Goal: Task Accomplishment & Management: Manage account settings

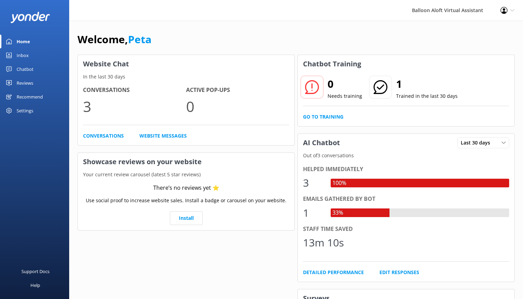
click at [36, 70] on link "Chatbot" at bounding box center [34, 69] width 69 height 14
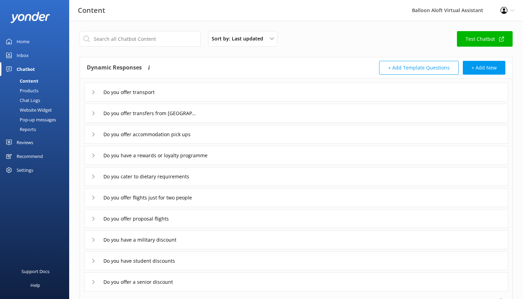
click at [92, 93] on icon at bounding box center [93, 92] width 4 height 4
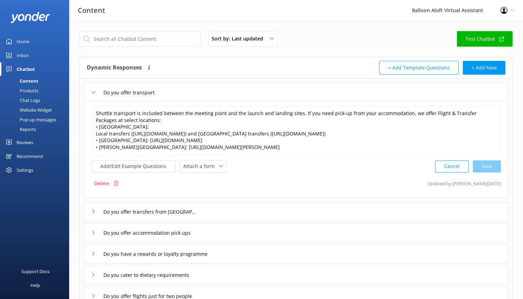
click at [93, 214] on icon at bounding box center [93, 212] width 4 height 4
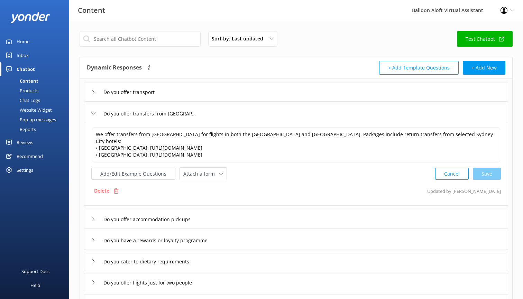
click at [92, 113] on icon at bounding box center [93, 113] width 4 height 4
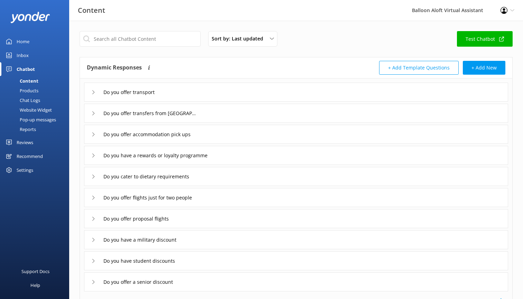
click at [94, 92] on use at bounding box center [93, 92] width 2 height 4
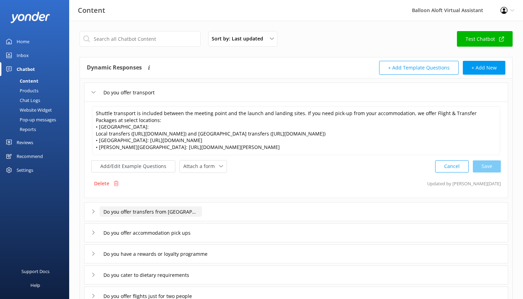
click at [196, 214] on input "Do you offer transfers from [GEOGRAPHIC_DATA]" at bounding box center [151, 211] width 102 height 10
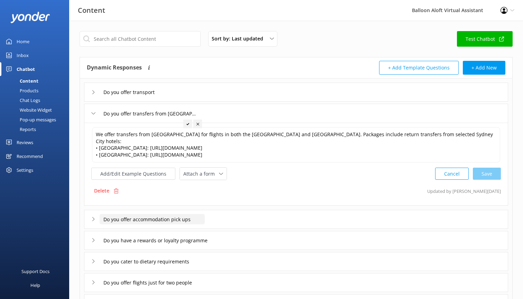
click at [196, 214] on input "Do you offer accommodation pick ups" at bounding box center [152, 219] width 105 height 10
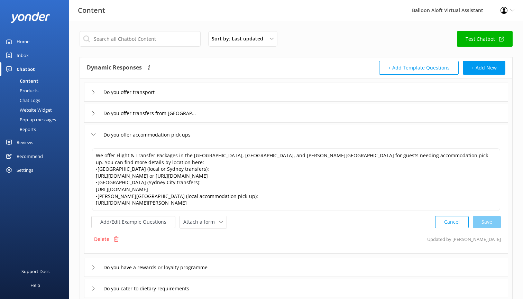
click at [169, 98] on div "Do you offer transport" at bounding box center [296, 92] width 424 height 19
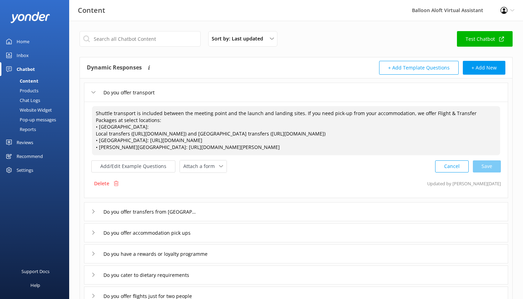
drag, startPoint x: 134, startPoint y: 120, endPoint x: 92, endPoint y: 111, distance: 43.8
click at [92, 111] on div "Shuttle transport is included between the meeting point and the launch and land…" at bounding box center [296, 131] width 409 height 50
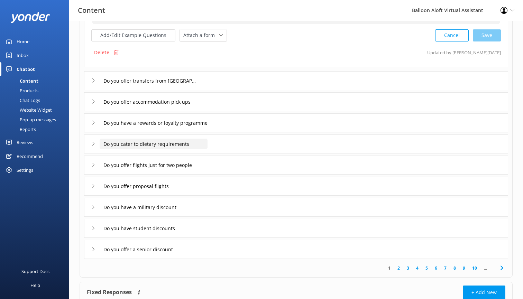
scroll to position [155, 0]
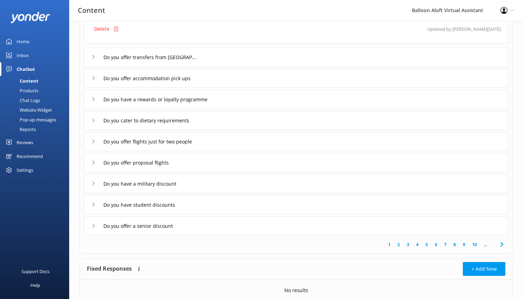
click at [94, 186] on use at bounding box center [93, 184] width 2 height 4
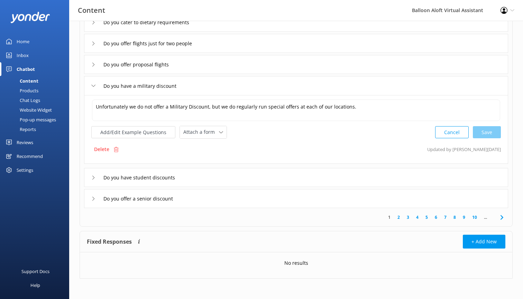
click at [93, 89] on div "Do you have a military discount" at bounding box center [138, 85] width 94 height 11
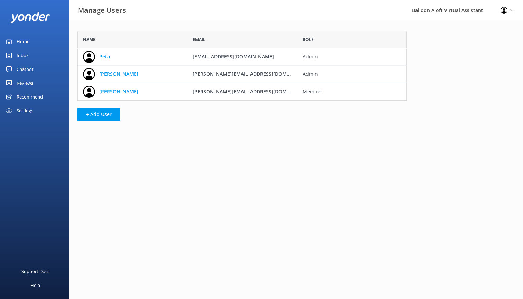
scroll to position [69, 329]
click at [101, 113] on button "+ Add User" at bounding box center [98, 115] width 43 height 14
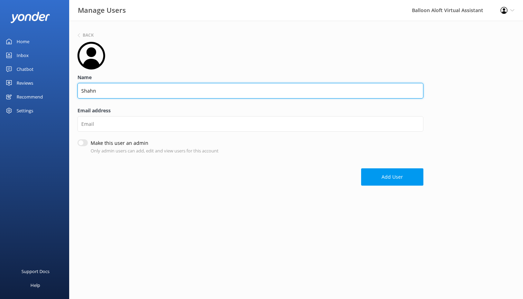
click at [125, 92] on input "Shahn" at bounding box center [250, 91] width 346 height 16
type input "Shah"
type input "Shahn Myler"
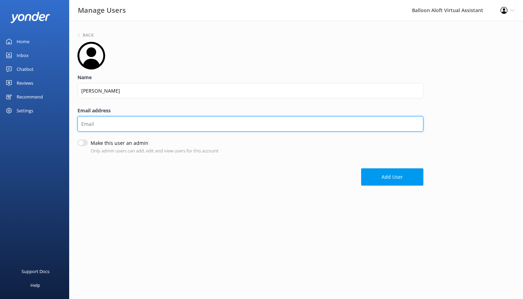
type input "shahn@balloonaloft.com"
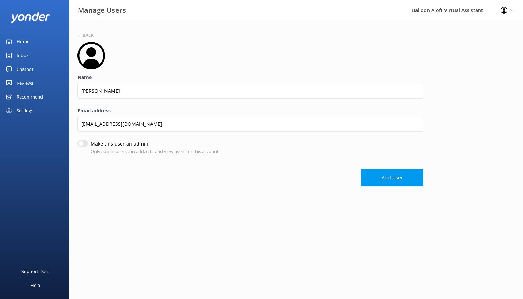
click at [281, 160] on form "Name Shahn Myler Email address shahn@balloonaloft.com Make this user an admin O…" at bounding box center [250, 114] width 346 height 145
click at [388, 177] on button "Add User" at bounding box center [392, 177] width 62 height 17
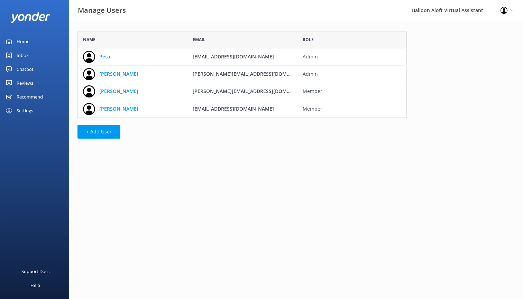
scroll to position [87, 329]
click at [98, 131] on button "+ Add User" at bounding box center [98, 132] width 43 height 14
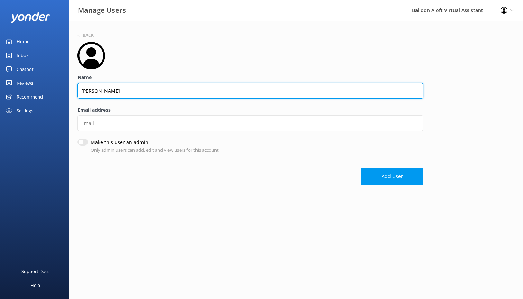
type input "Katrina Millward"
type input "peta@balloonaloft.com"
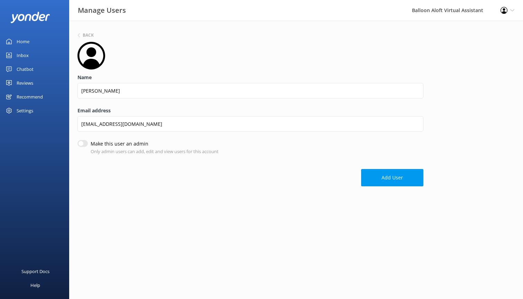
type input "Katrina Millward"
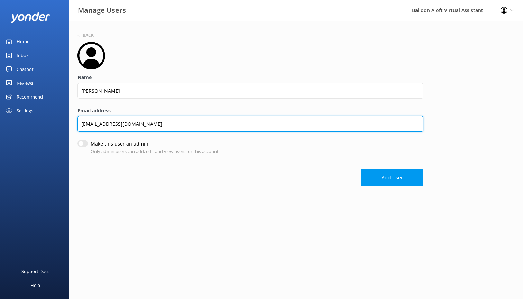
type input "katrina@balloonaloft.com"
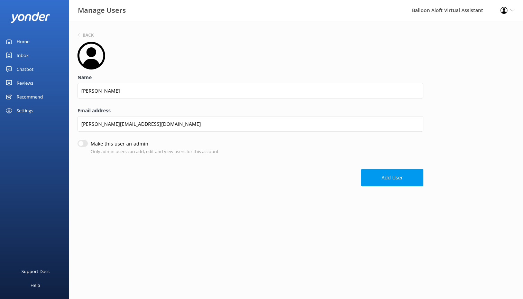
click at [178, 184] on div "Add User" at bounding box center [250, 174] width 346 height 24
click at [405, 176] on button "Add User" at bounding box center [392, 177] width 62 height 17
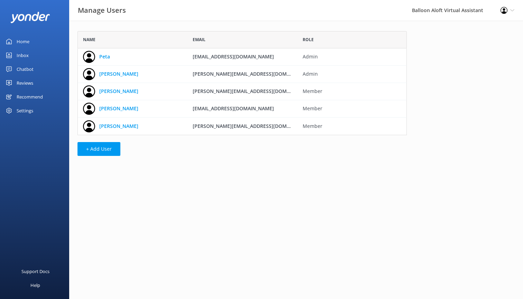
scroll to position [104, 329]
click at [108, 147] on button "+ Add User" at bounding box center [98, 149] width 43 height 14
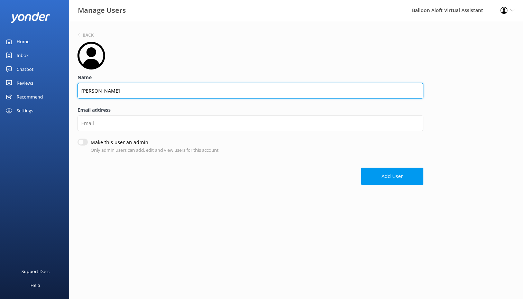
type input "Emma O'Brien"
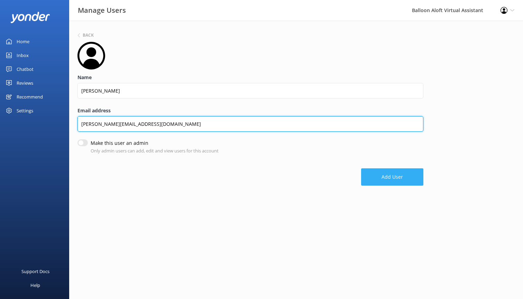
type input "emma@balloonaloft.com"
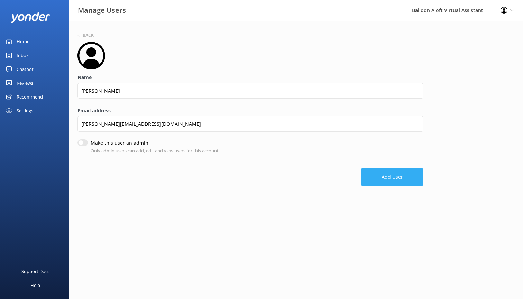
click at [393, 179] on button "Add User" at bounding box center [392, 176] width 62 height 17
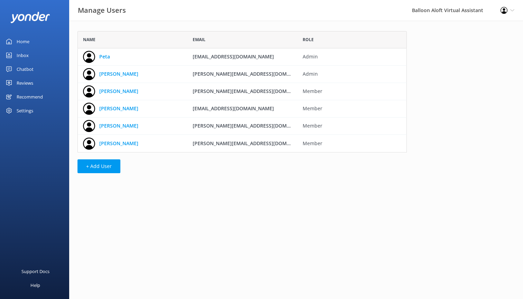
scroll to position [121, 329]
click at [106, 172] on button "+ Add User" at bounding box center [98, 166] width 43 height 14
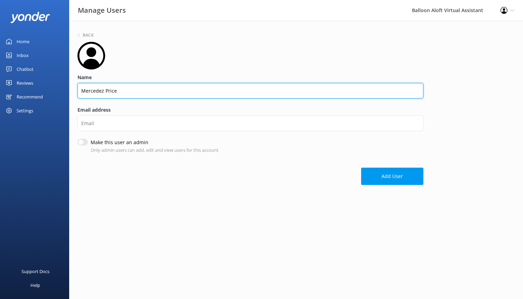
type input "Mercedez Price"
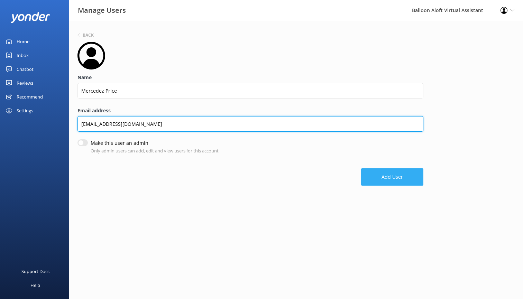
type input "mercedez@balloonaloft.com"
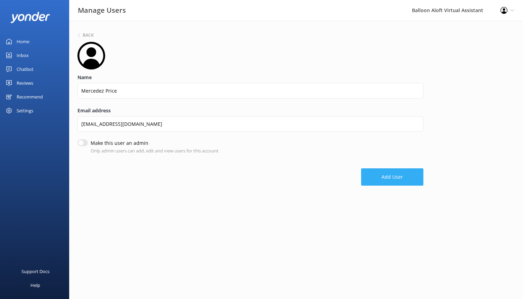
click at [383, 171] on button "Add User" at bounding box center [392, 176] width 62 height 17
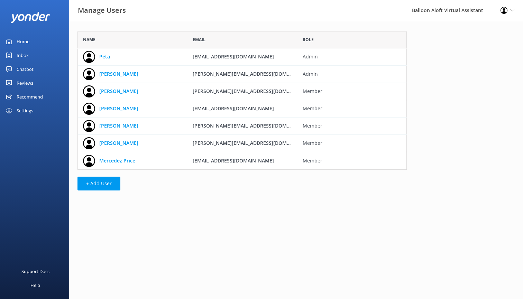
scroll to position [139, 329]
click at [26, 40] on div "Home" at bounding box center [23, 42] width 13 height 14
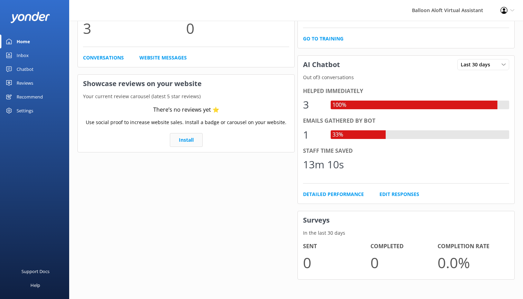
scroll to position [78, 0]
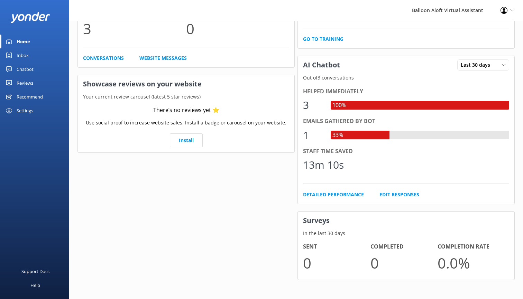
click at [508, 11] on div "Profile Settings Logout" at bounding box center [507, 10] width 31 height 21
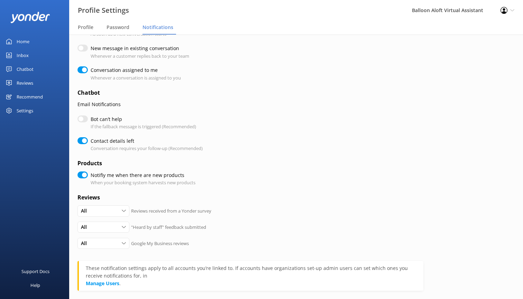
scroll to position [50, 0]
click at [84, 115] on input "Bot can’t help" at bounding box center [82, 118] width 10 height 7
checkbox input "true"
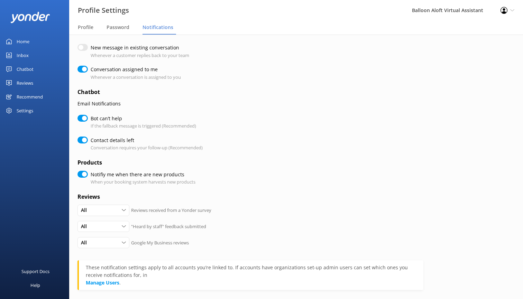
click at [81, 116] on input "Bot can’t help" at bounding box center [82, 118] width 10 height 7
checkbox input "false"
checkbox input "true"
click at [83, 138] on input "Contact details left" at bounding box center [82, 140] width 10 height 7
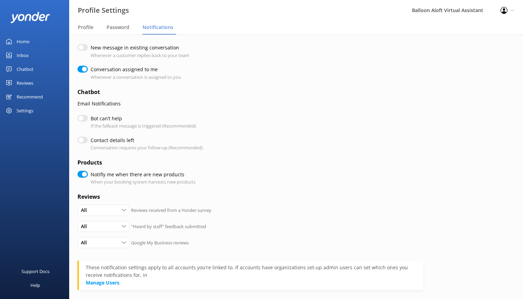
checkbox input "false"
checkbox input "true"
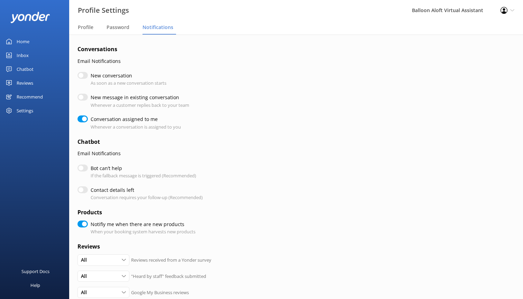
scroll to position [0, 0]
click at [84, 165] on input "Bot can’t help" at bounding box center [82, 168] width 10 height 7
checkbox input "true"
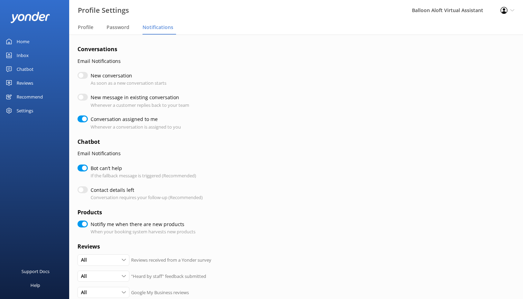
click at [85, 187] on input "Contact details left" at bounding box center [82, 189] width 10 height 7
checkbox input "true"
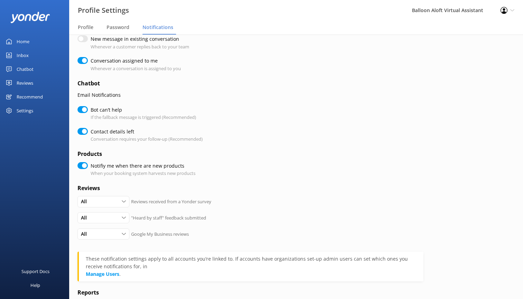
scroll to position [59, 0]
click at [85, 162] on input "Notifiy me when there are new products" at bounding box center [82, 165] width 10 height 7
checkbox input "false"
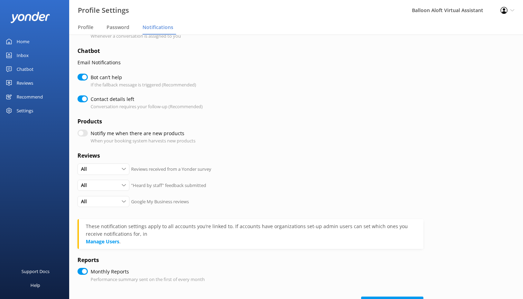
scroll to position [92, 0]
click at [128, 197] on div "All All Detractors None" at bounding box center [103, 200] width 52 height 11
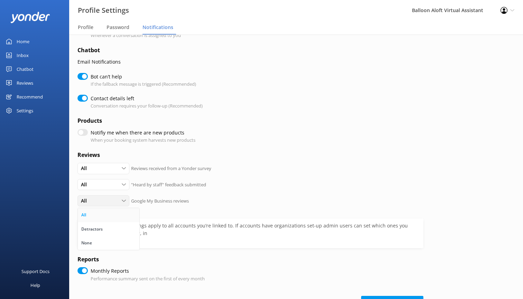
click at [123, 209] on link "All" at bounding box center [109, 215] width 62 height 14
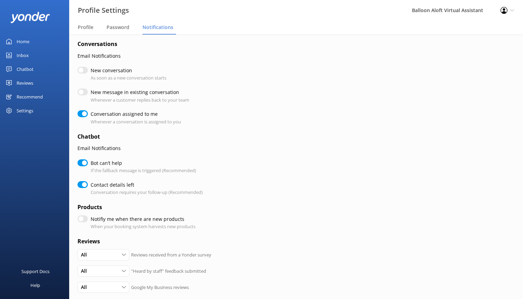
scroll to position [6, 0]
click at [27, 112] on div "Settings" at bounding box center [25, 111] width 17 height 14
checkbox input "true"
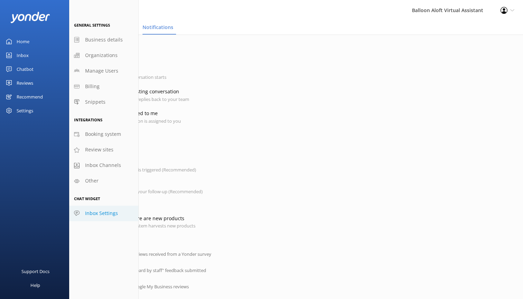
click at [111, 212] on span "Inbox Settings" at bounding box center [101, 214] width 33 height 8
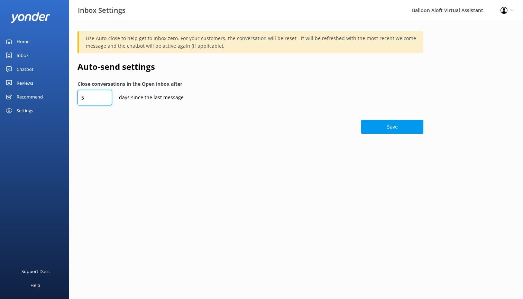
drag, startPoint x: 85, startPoint y: 99, endPoint x: 74, endPoint y: 99, distance: 11.4
click at [74, 99] on div "Use Auto-close to help get to inbox zero. For your customers, the conversation …" at bounding box center [296, 84] width 454 height 127
type input "6"
click at [381, 128] on button "Save" at bounding box center [392, 127] width 62 height 14
click at [47, 187] on div "Support Docs Help" at bounding box center [34, 225] width 69 height 150
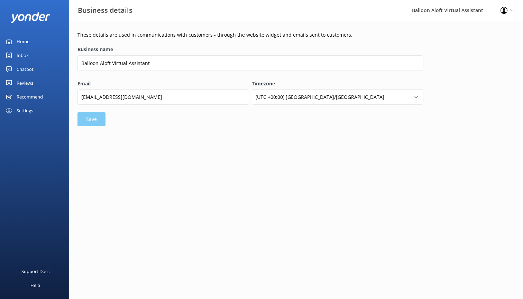
select select "[GEOGRAPHIC_DATA]/[GEOGRAPHIC_DATA]"
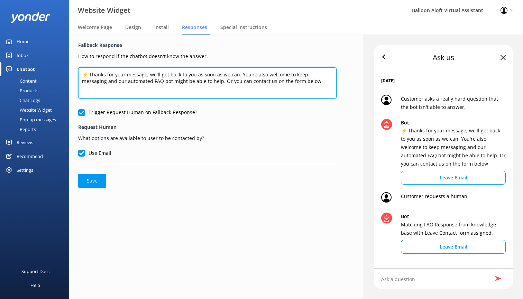
click at [150, 74] on textarea "⚡ Thanks for your message, we'll get back to you as soon as we can. You're also…" at bounding box center [207, 82] width 258 height 31
click at [155, 74] on textarea "⚡ Thanks for your message. we'll get back to you as soon as we can. You're also…" at bounding box center [207, 82] width 258 height 31
drag, startPoint x: 145, startPoint y: 82, endPoint x: 101, endPoint y: 81, distance: 43.9
click at [101, 81] on textarea "⚡ Thanks for your message. We'll get back to you as soon as we can. You're also…" at bounding box center [207, 82] width 258 height 31
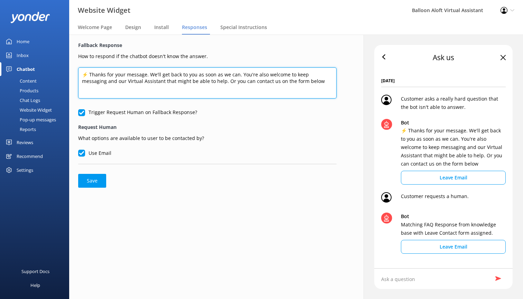
click at [196, 83] on textarea "⚡ Thanks for your message. We'll get back to you as soon as we can. You're also…" at bounding box center [207, 82] width 258 height 31
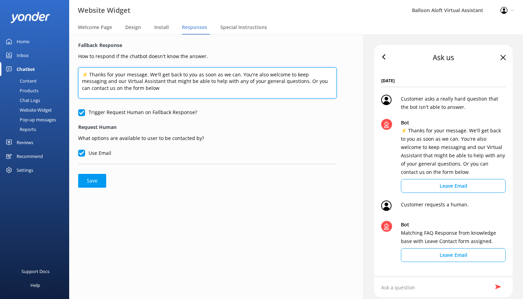
click at [145, 82] on textarea "⚡ Thanks for your message. We'll get back to you as soon as we can. You're also…" at bounding box center [207, 82] width 258 height 31
drag, startPoint x: 145, startPoint y: 82, endPoint x: 85, endPoint y: 79, distance: 59.9
click at [85, 79] on textarea "⚡ Thanks for your message. We'll get back to you as soon as we can. You're also…" at bounding box center [207, 82] width 258 height 31
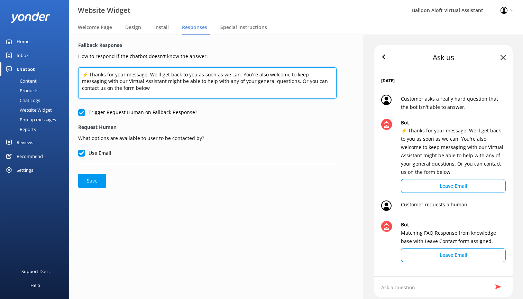
click at [140, 81] on textarea "⚡ Thanks for your message. We'll get back to you as soon as we can. You're also…" at bounding box center [207, 82] width 258 height 31
drag, startPoint x: 126, startPoint y: 88, endPoint x: 67, endPoint y: 87, distance: 58.8
click at [67, 87] on div "Website Widget Balloon Aloft Virtual Assistant Profile Settings Logout Welcome …" at bounding box center [261, 167] width 523 height 264
type textarea "⚡ Thanks for your message. We'll get back to you as soon as we can. You're also…"
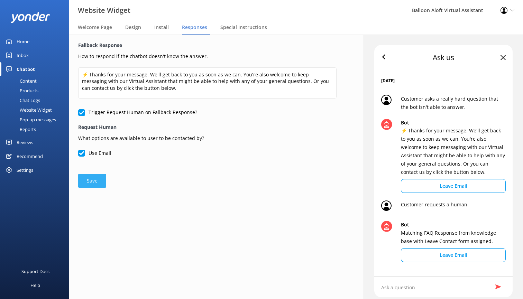
click at [98, 179] on button "Save" at bounding box center [92, 181] width 28 height 14
click at [251, 27] on span "Special Instructions" at bounding box center [243, 27] width 47 height 7
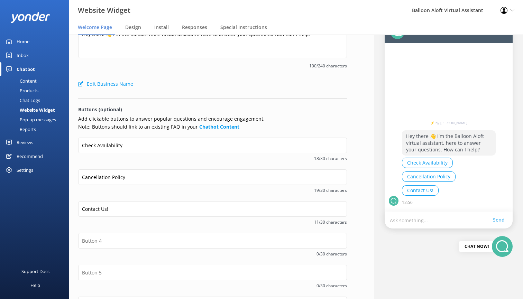
scroll to position [30, 0]
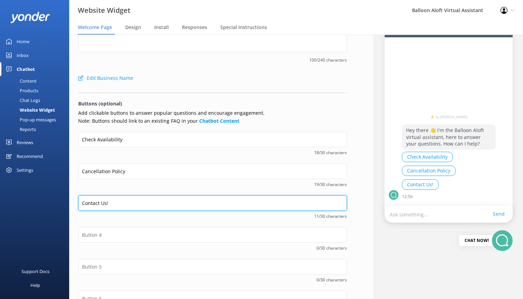
drag, startPoint x: 126, startPoint y: 202, endPoint x: 65, endPoint y: 199, distance: 61.3
click at [65, 199] on div "Website Widget Balloon Aloft Virtual Assistant Profile Settings Logout Welcome …" at bounding box center [261, 167] width 523 height 264
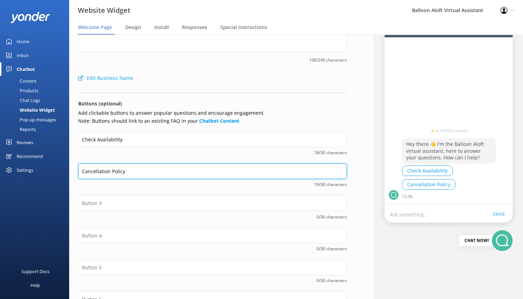
drag, startPoint x: 132, startPoint y: 173, endPoint x: 44, endPoint y: 173, distance: 87.5
click at [44, 173] on div "Website Widget Balloon Aloft Virtual Assistant Profile Settings Logout Welcome …" at bounding box center [261, 167] width 523 height 264
paste input "ontact Us!"
type input "Contact Us!"
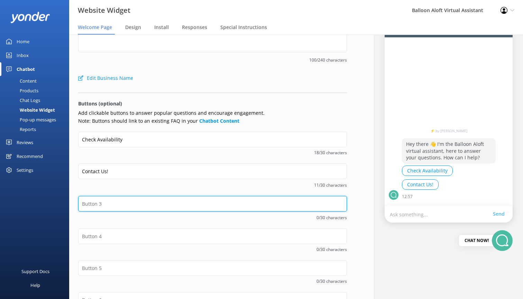
click at [102, 201] on input "text" at bounding box center [212, 204] width 269 height 16
type input "B"
type input "M"
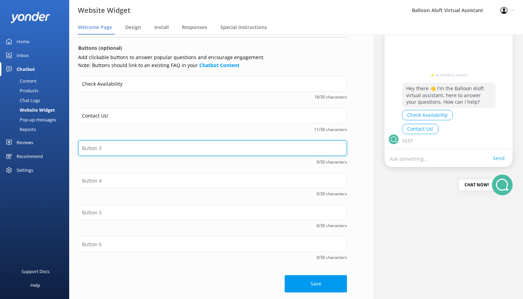
scroll to position [85, 0]
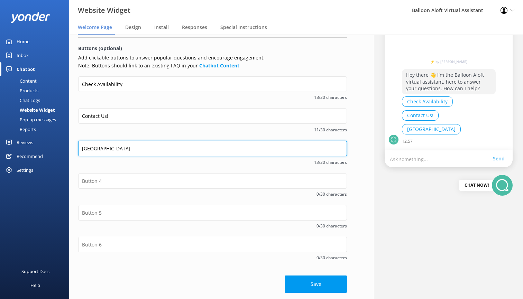
type input "[GEOGRAPHIC_DATA]"
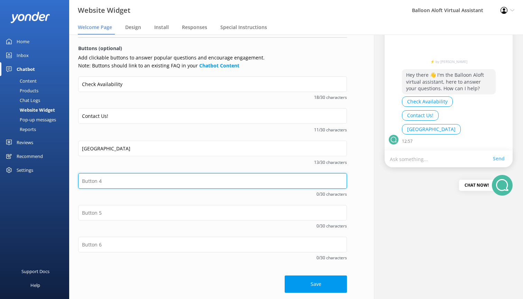
click at [96, 184] on input "text" at bounding box center [212, 181] width 269 height 16
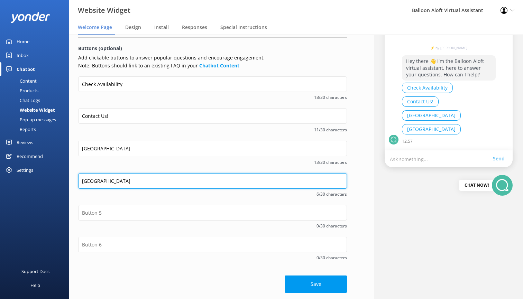
type input "[GEOGRAPHIC_DATA]"
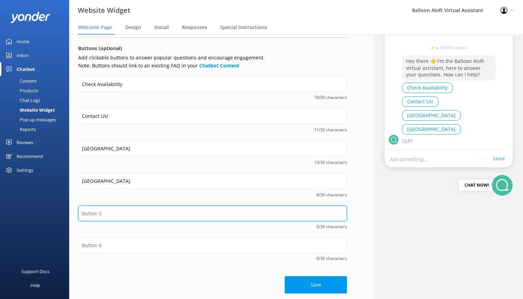
click at [94, 212] on input "text" at bounding box center [212, 214] width 269 height 16
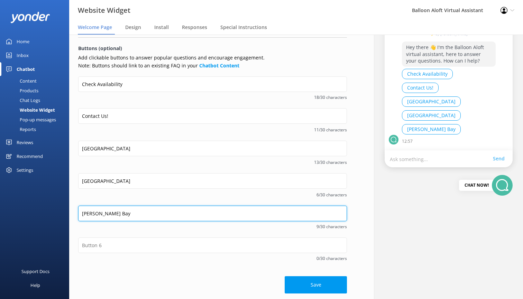
type input "[PERSON_NAME] Bay"
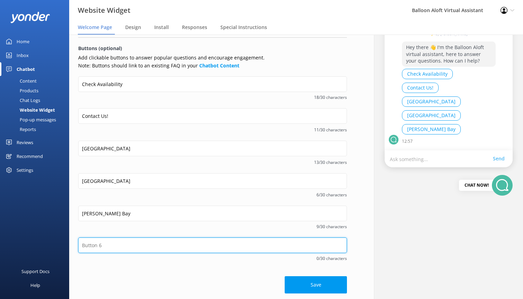
click at [109, 241] on input "text" at bounding box center [212, 246] width 269 height 16
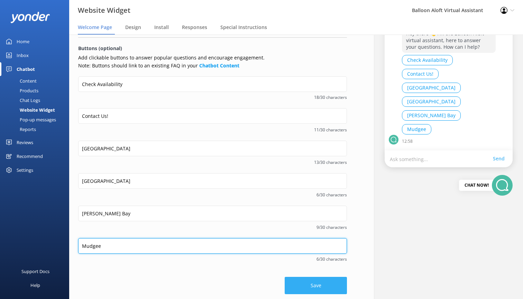
type input "Mudgee"
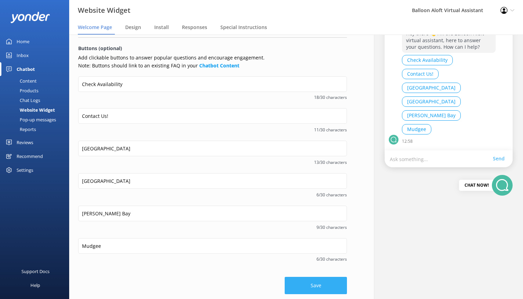
click at [329, 282] on button "Save" at bounding box center [316, 285] width 62 height 17
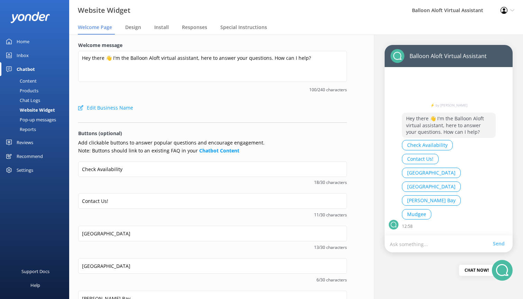
scroll to position [0, 0]
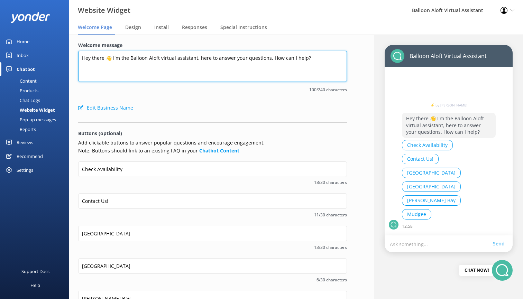
click at [162, 59] on textarea "Hey there 👋 I'm the Balloon Aloft virtual assistant, here to answer your questi…" at bounding box center [212, 66] width 269 height 31
click at [179, 57] on textarea "Hey there 👋 I'm the Balloon Aloft Virtual assistant, here to answer your questi…" at bounding box center [212, 66] width 269 height 31
click at [120, 59] on textarea "Hey there 👋 I'm the Balloon Aloft Virtual Assistant, here to answer your questi…" at bounding box center [212, 66] width 269 height 31
click at [122, 58] on textarea "Hey there 👋 I'm [PERSON_NAME], the Balloon Aloft Virtual Assistant, here to ans…" at bounding box center [212, 66] width 269 height 31
click at [131, 59] on textarea "Hey there 👋 I'm Captain [PERSON_NAME], the Balloon Aloft Virtual Assistant, her…" at bounding box center [212, 66] width 269 height 31
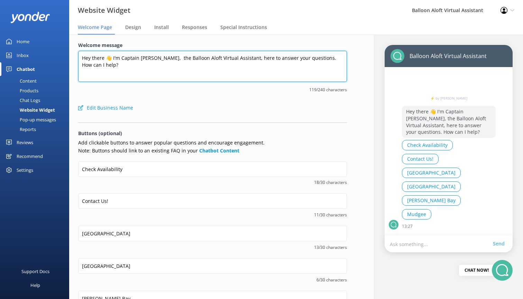
click at [131, 59] on textarea "Hey there 👋 I'm Captain [PERSON_NAME], the Balloon Aloft Virtual Assistant, her…" at bounding box center [212, 66] width 269 height 31
type textarea "Hey there 👋 I'm [PERSON_NAME], the Balloon Aloft Virtual Assistant, here to ans…"
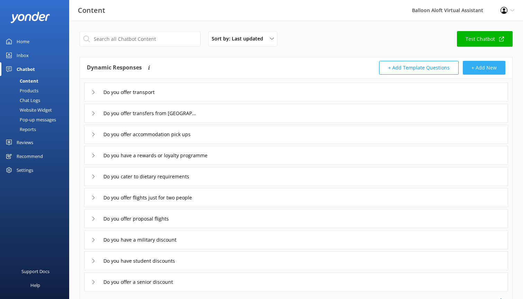
click at [484, 68] on button "+ Add New" at bounding box center [484, 68] width 43 height 14
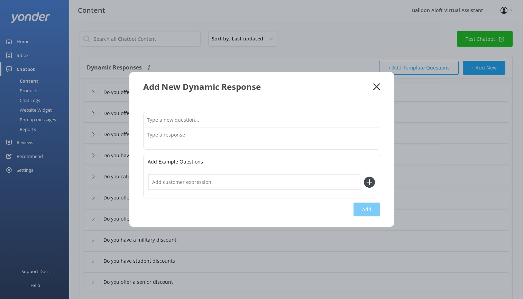
click at [193, 117] on input "text" at bounding box center [261, 120] width 236 height 16
type input "Can wheelchair users fly"
click at [181, 142] on textarea at bounding box center [261, 138] width 236 height 21
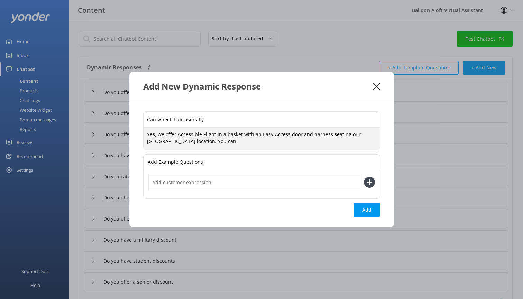
click at [213, 137] on textarea "Yes, we offer Accessible Flight in a basket with an Easy-Access door and harnes…" at bounding box center [261, 139] width 236 height 22
click at [182, 143] on textarea "Yes, we offer Accessible Flights in a basket with an Easy-Access door and harne…" at bounding box center [261, 139] width 236 height 22
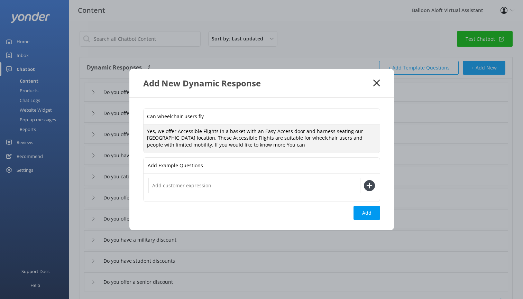
click at [259, 147] on textarea "Yes, we offer Accessible Flights in a basket with an Easy-Access door and harne…" at bounding box center [261, 138] width 236 height 29
drag, startPoint x: 245, startPoint y: 148, endPoint x: 167, endPoint y: 147, distance: 78.1
click at [167, 147] on textarea "Yes, we offer Accessible Flights in a basket with an Easy-Access door and harne…" at bounding box center [261, 138] width 236 height 29
click at [217, 147] on textarea "Yes, we offer Accessible Flights in a basket with an Easy-Access door and harne…" at bounding box center [261, 138] width 236 height 29
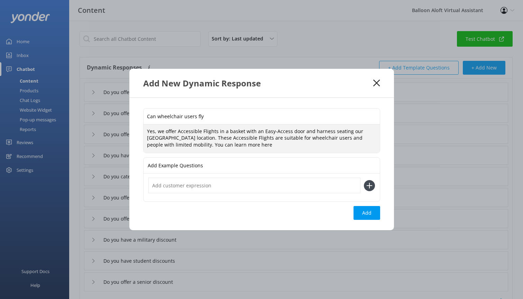
click at [226, 146] on textarea "Yes, we offer Accessible Flights in a basket with an Easy-Access door and harne…" at bounding box center [261, 138] width 236 height 29
paste textarea "https://balloonaloft.com/locations/hunter-valley/accessible-flights/"
type textarea "Yes, we offer Accessible Flights in a basket with an Easy-Access door and harne…"
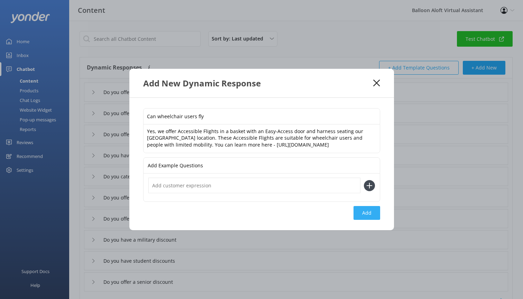
click at [371, 220] on button "Add" at bounding box center [366, 213] width 27 height 14
type input "Can wheelchair users fly"
type input "Do you offer transport"
type input "Do you offer transfers from [GEOGRAPHIC_DATA]"
type input "Do you offer accommodation pick ups"
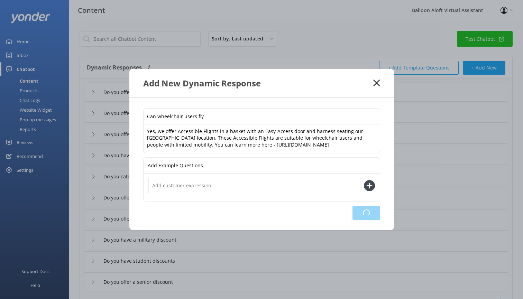
type input "Do you have a rewards or loyalty programme"
type input "Do you cater to dietary requirements"
type input "Do you offer flights just for two people"
type input "Do you offer proposal flights"
type input "Do you have a military discount"
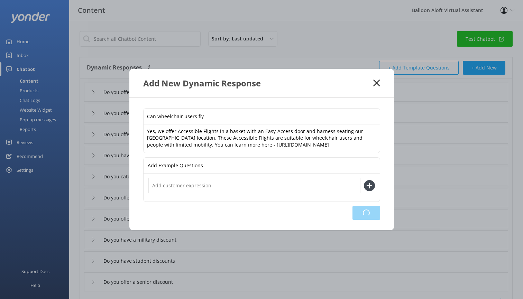
type input "Do you have student discounts"
